Goal: Transaction & Acquisition: Purchase product/service

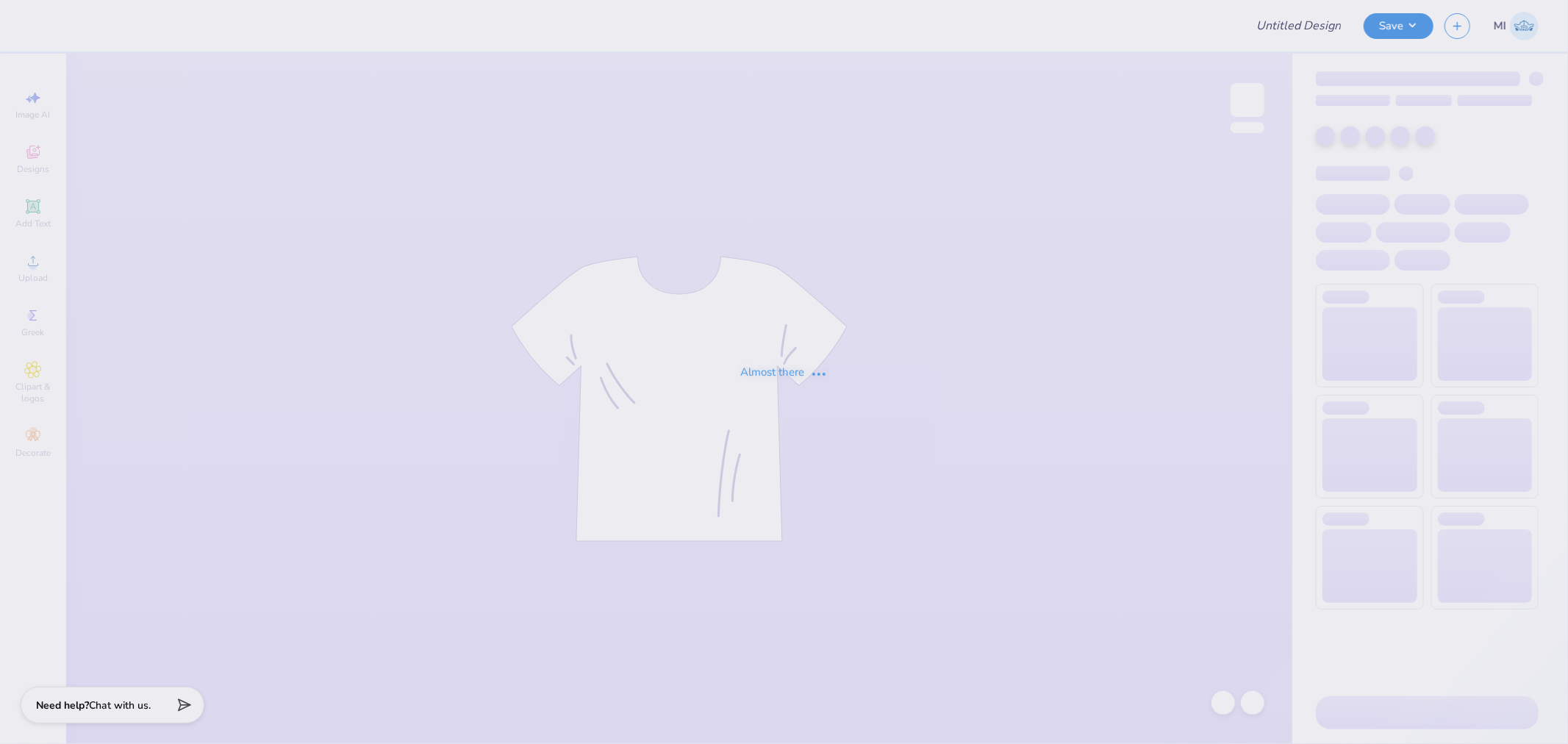
type input "hoodie for HV"
type input "24"
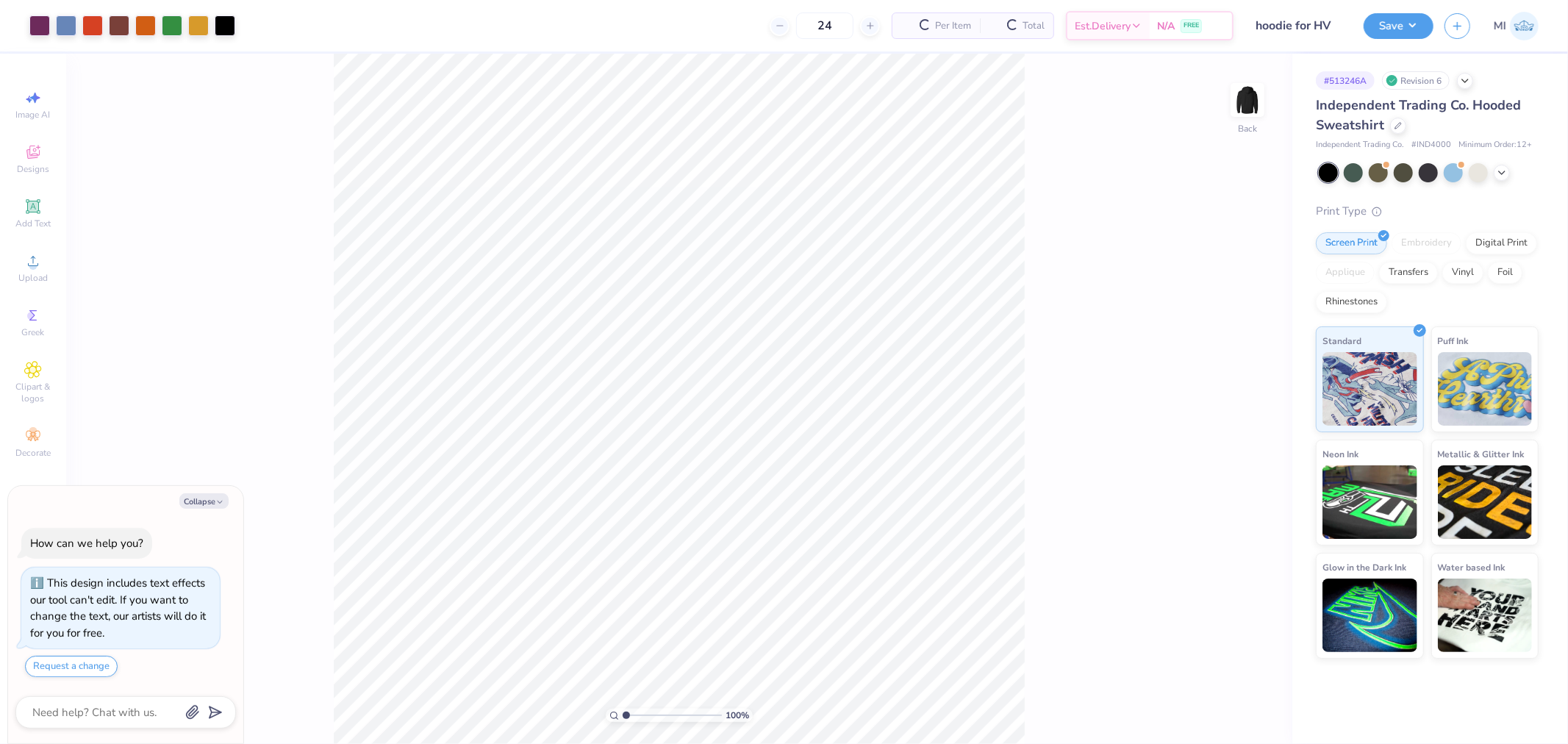
type textarea "x"
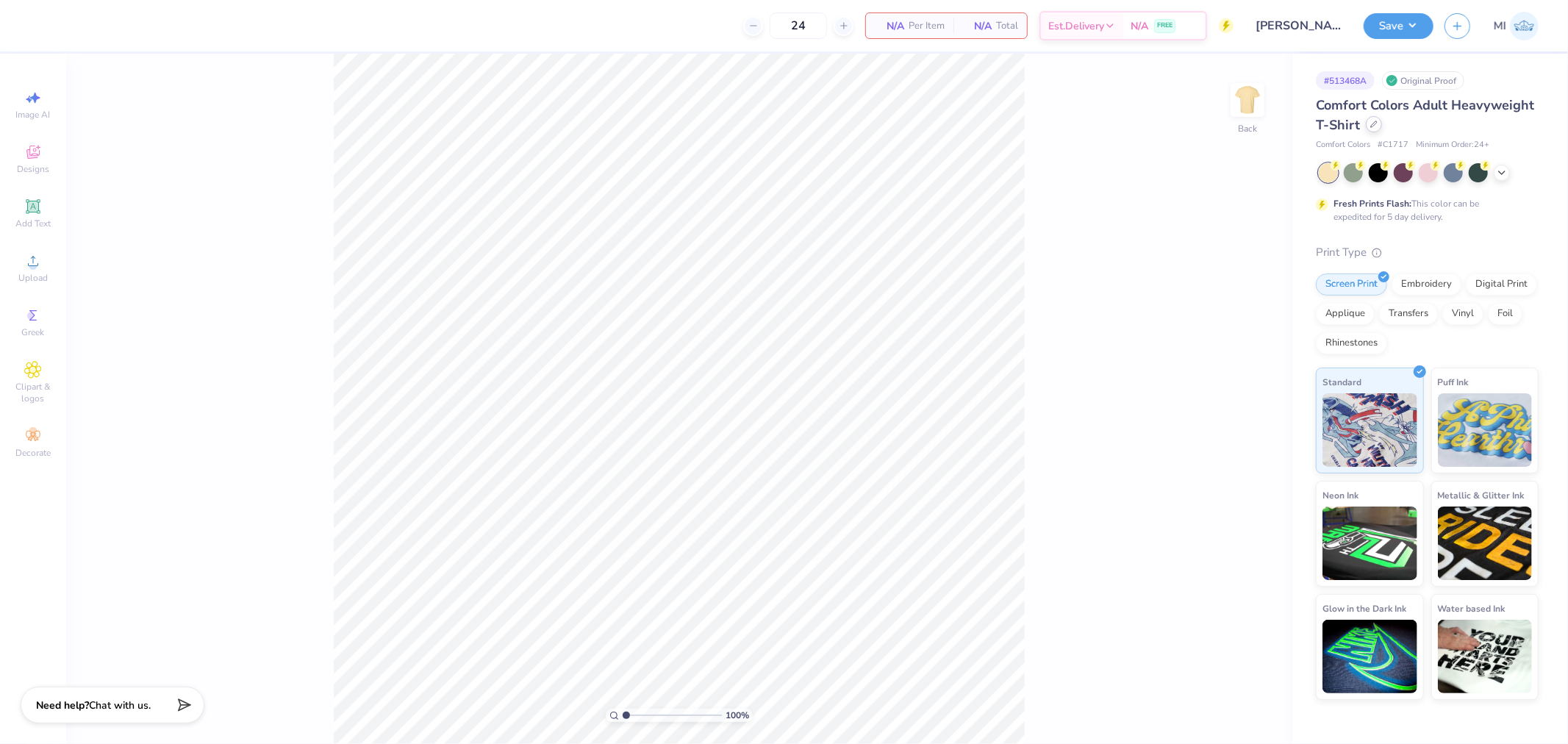
click at [1373, 121] on icon at bounding box center [1373, 124] width 7 height 7
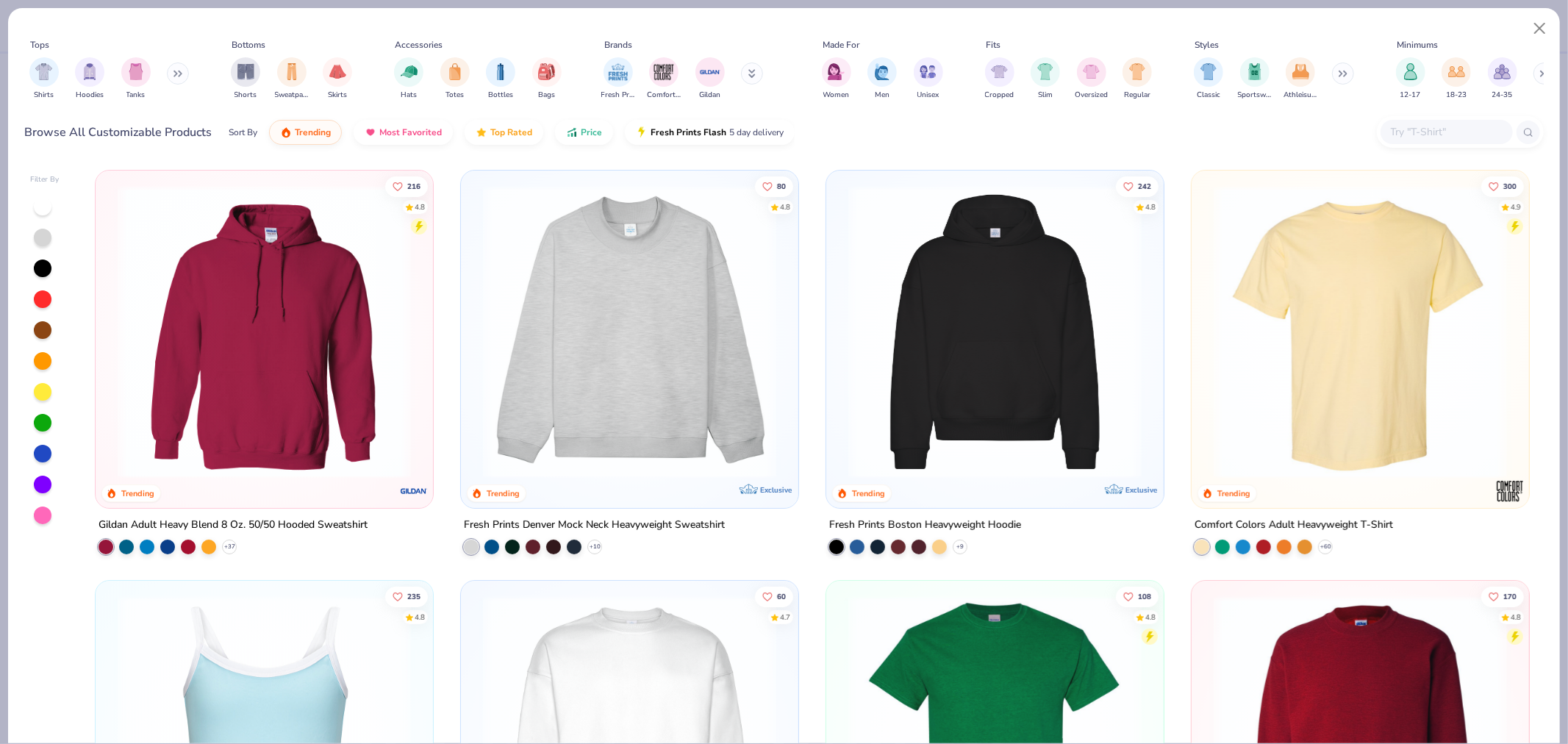
click at [1405, 135] on input "text" at bounding box center [1446, 132] width 113 height 17
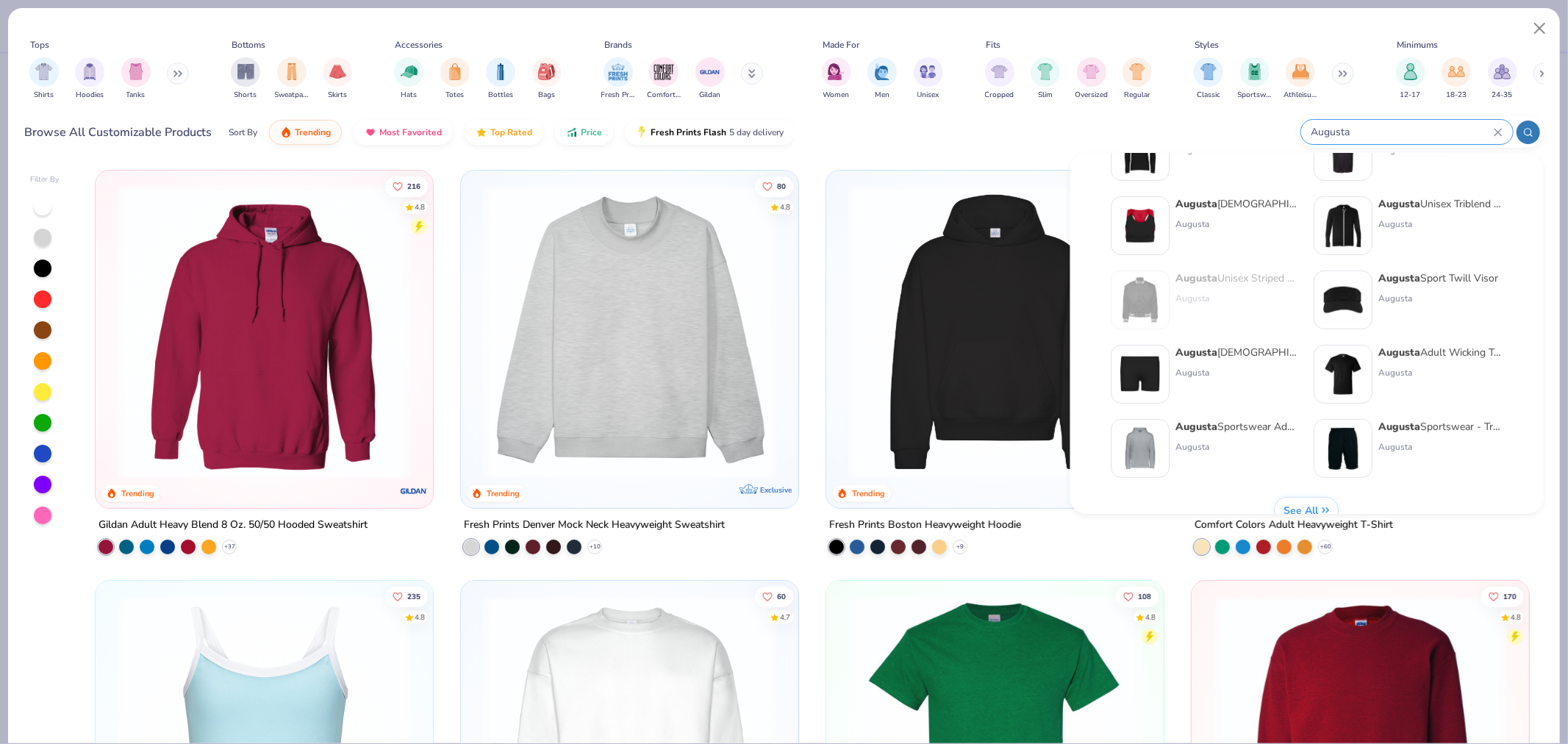
scroll to position [603, 0]
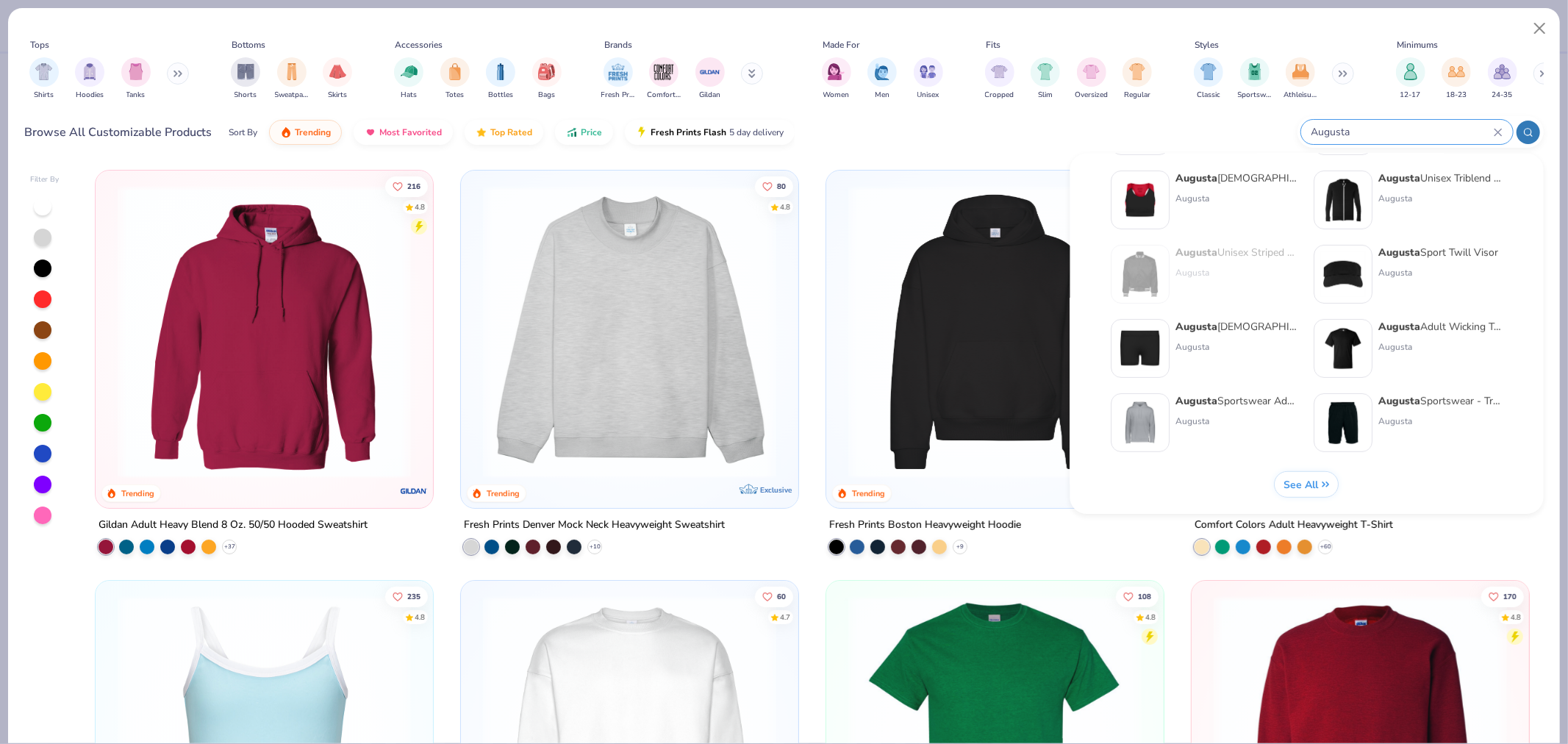
type input "Augusta"
click at [1316, 481] on span "See All" at bounding box center [1301, 484] width 35 height 14
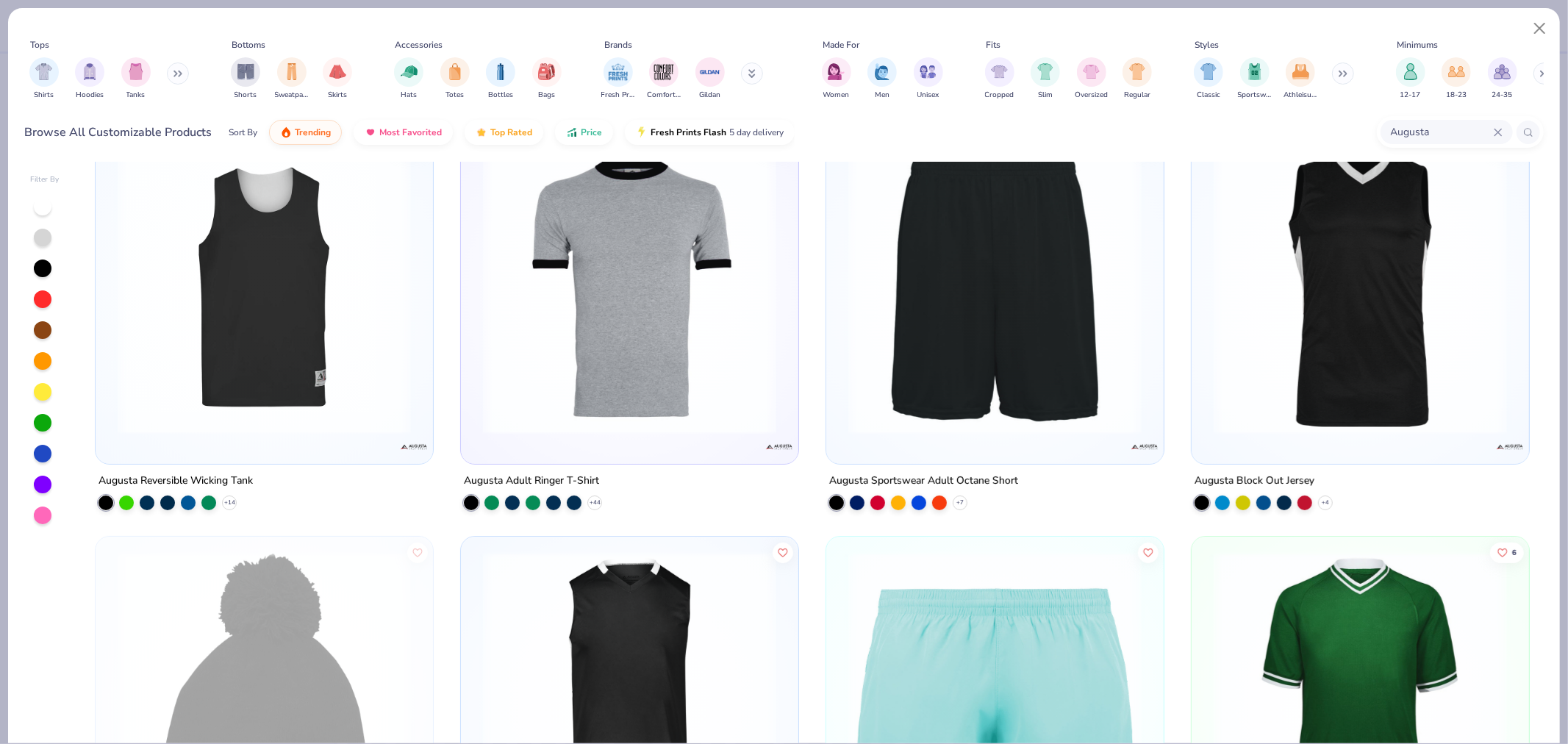
scroll to position [0, 0]
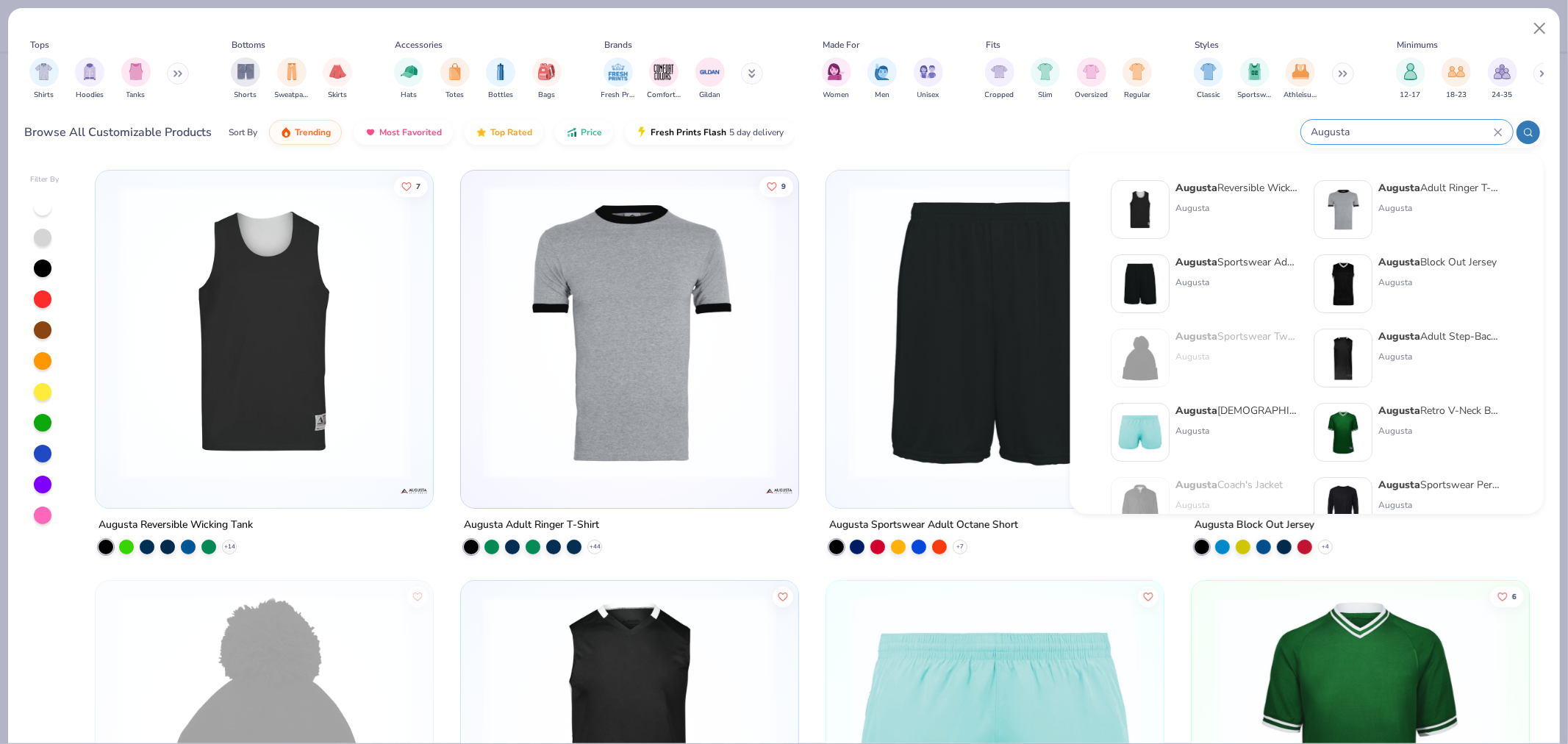
drag, startPoint x: 1453, startPoint y: 129, endPoint x: 1299, endPoint y: 135, distance: 154.1
click at [1299, 135] on div "Augusta" at bounding box center [1421, 132] width 246 height 32
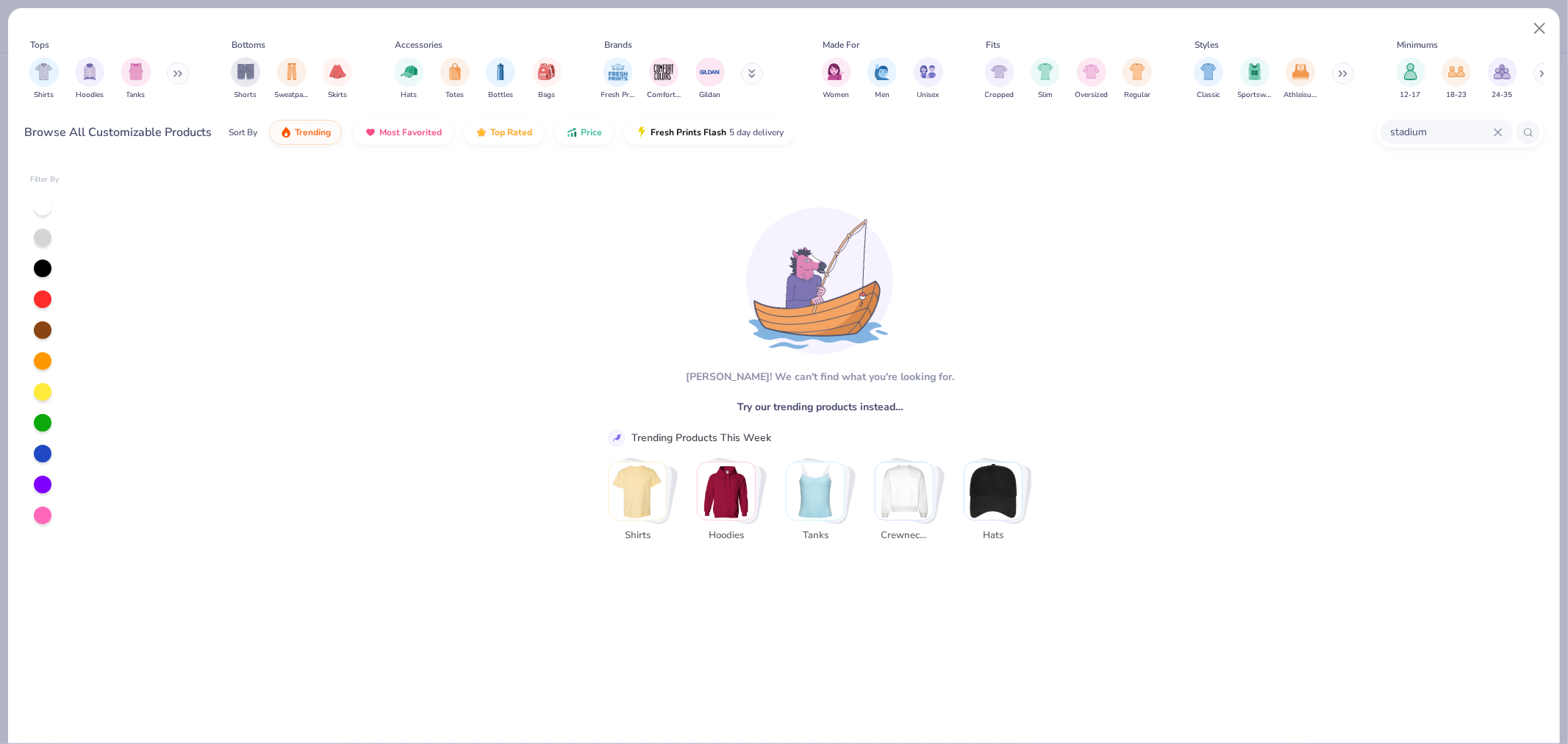
drag, startPoint x: 1432, startPoint y: 128, endPoint x: 1297, endPoint y: 107, distance: 136.6
click at [1297, 107] on div "Tops Shirts Hoodies Tanks Bottoms Shorts Sweatpants Skirts Accessories Hats Tot…" at bounding box center [784, 88] width 1518 height 128
type input "257"
click at [1494, 135] on icon at bounding box center [1497, 132] width 9 height 9
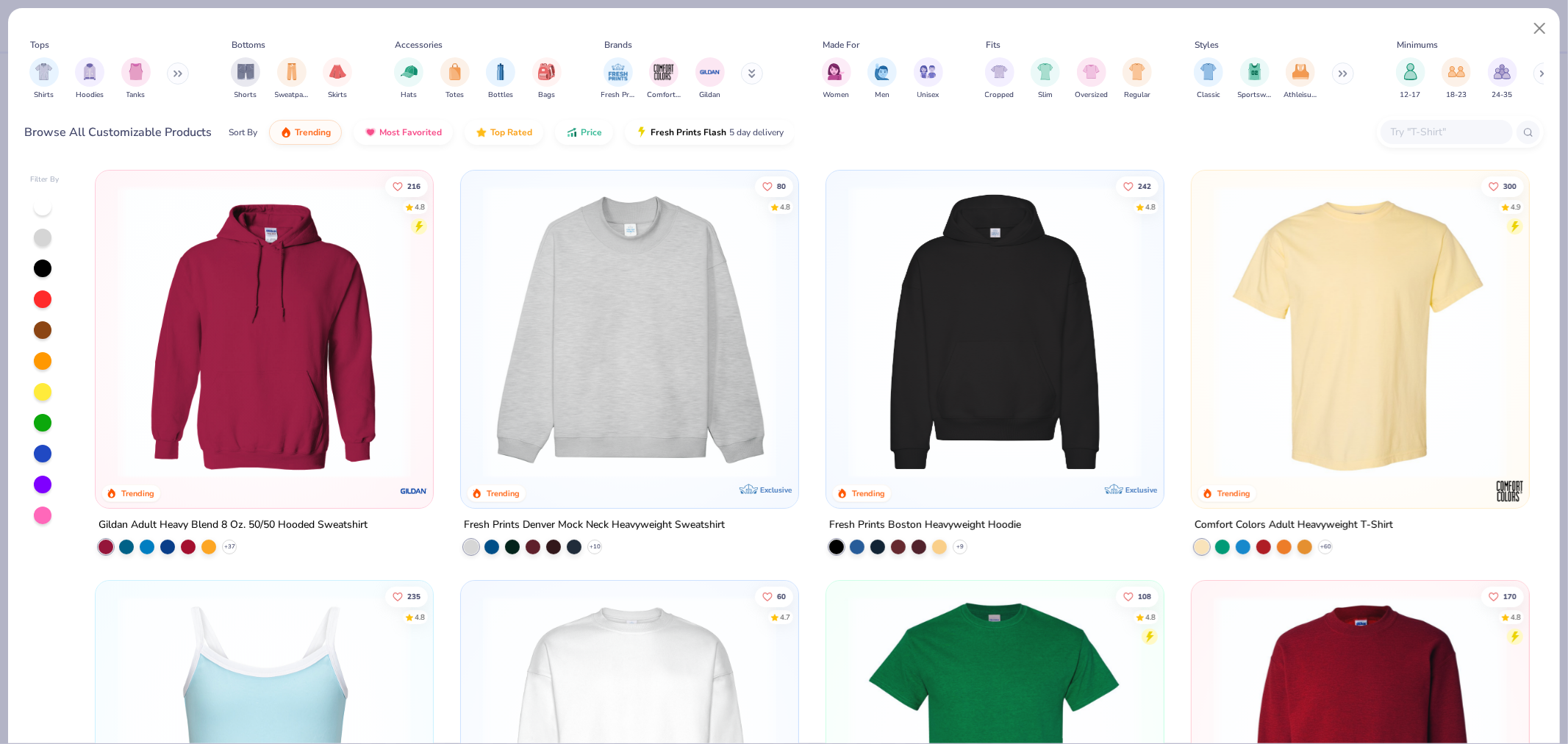
click at [1338, 76] on button at bounding box center [1342, 74] width 22 height 22
click at [1256, 78] on img "filter for Sportswear" at bounding box center [1254, 71] width 16 height 17
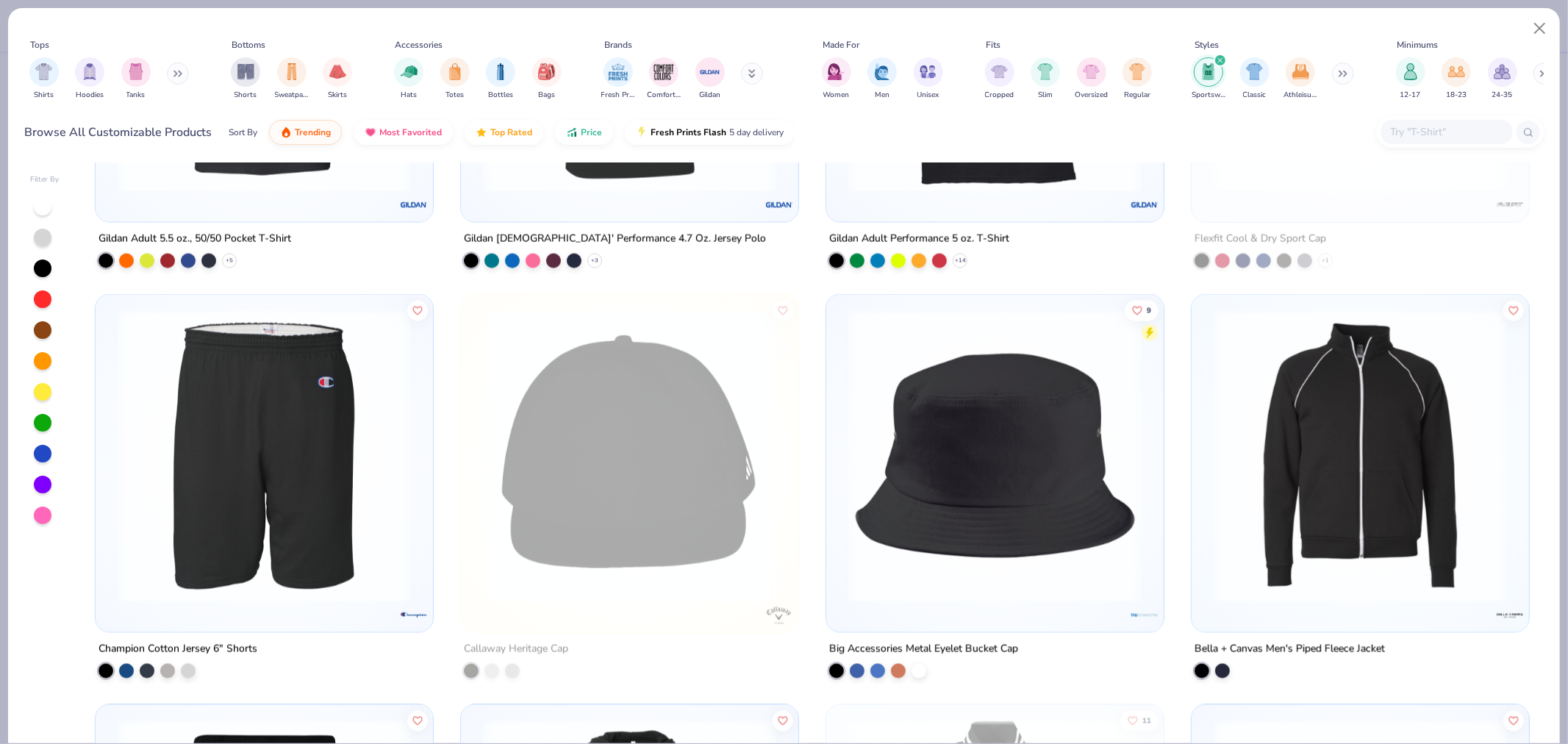
scroll to position [6859, 0]
